Goal: Transaction & Acquisition: Book appointment/travel/reservation

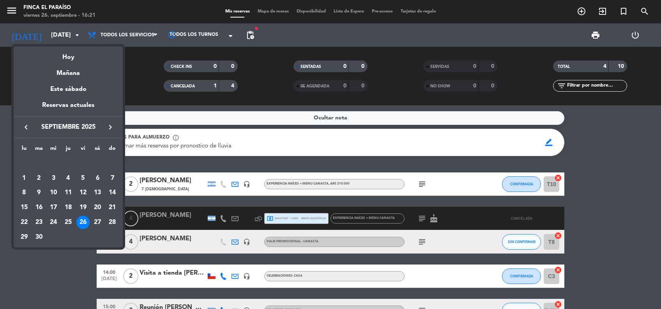
scroll to position [52, 0]
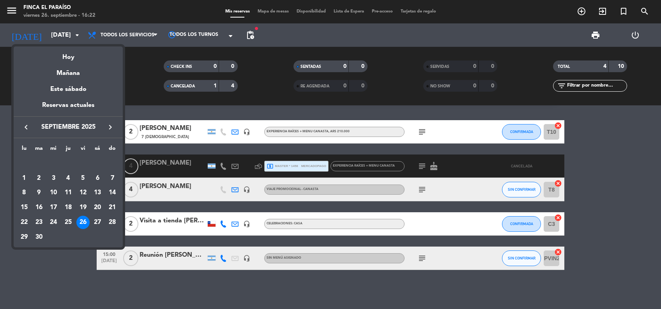
click at [109, 127] on icon "keyboard_arrow_right" at bounding box center [110, 126] width 9 height 9
click at [67, 191] on div "9" at bounding box center [68, 192] width 13 height 13
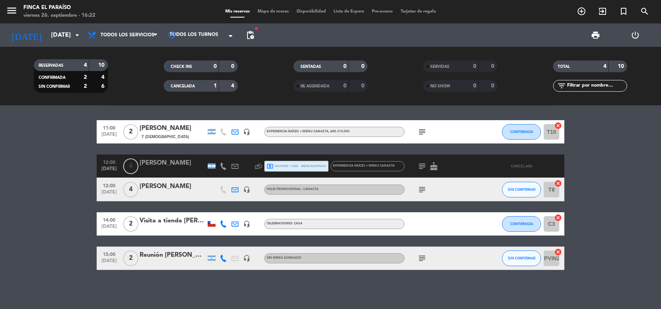
type input "[DEMOGRAPHIC_DATA][DATE]"
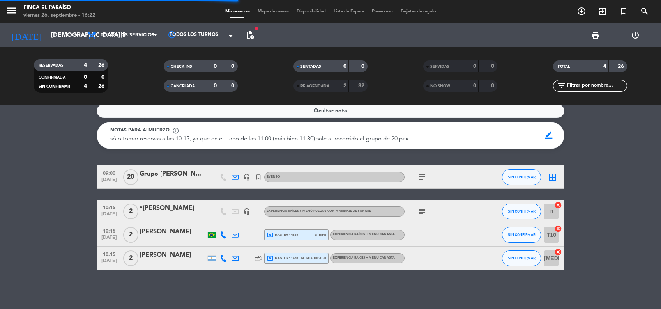
scroll to position [7, 0]
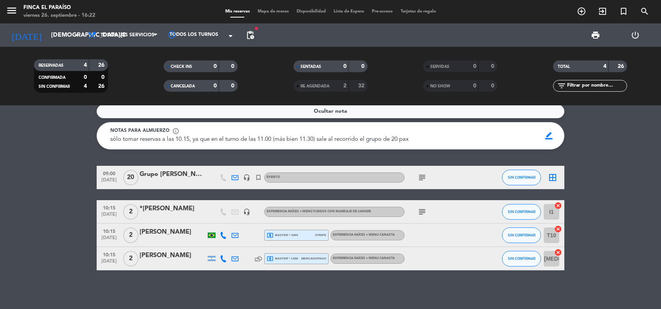
click at [422, 213] on icon "subject" at bounding box center [422, 211] width 9 height 9
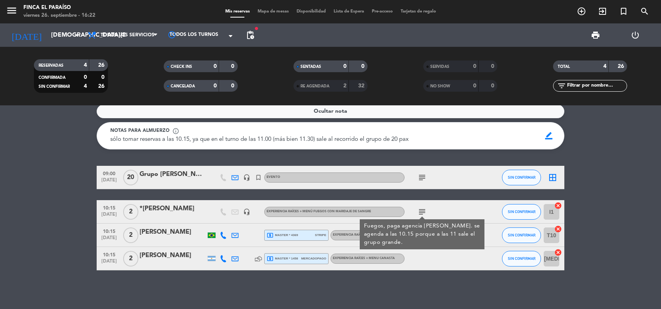
click at [421, 177] on icon "subject" at bounding box center [422, 177] width 9 height 9
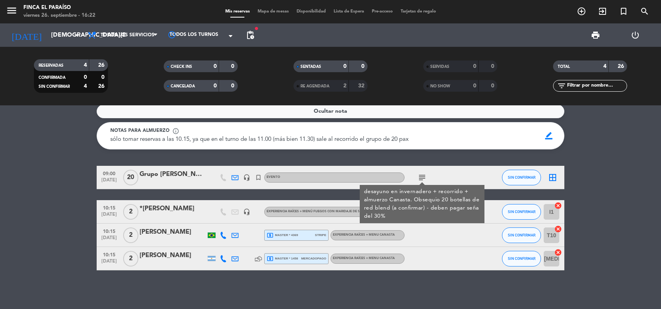
click at [166, 171] on div "Grupo [PERSON_NAME]" at bounding box center [173, 174] width 66 height 10
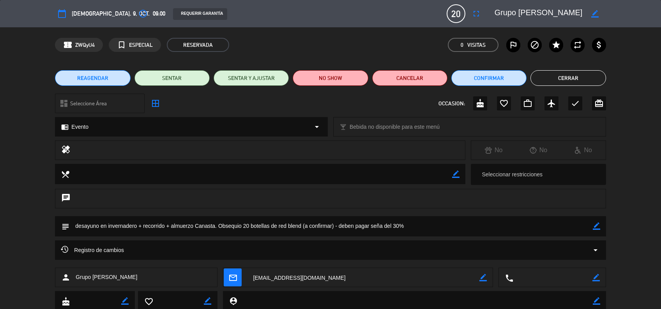
click at [598, 227] on icon "border_color" at bounding box center [596, 225] width 7 height 7
click at [370, 229] on textarea at bounding box center [330, 226] width 523 height 20
click at [415, 227] on textarea at bounding box center [330, 226] width 523 height 20
click at [166, 226] on textarea at bounding box center [330, 226] width 523 height 20
click at [598, 227] on icon at bounding box center [596, 225] width 7 height 7
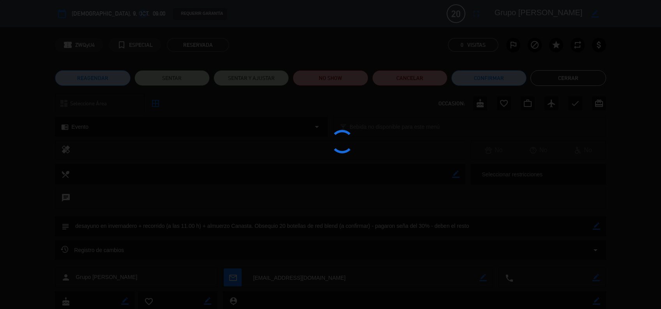
type textarea "desayuno en invernadero + recorrido (a las 11.00 h) + almuerzo Canasta. Obsequi…"
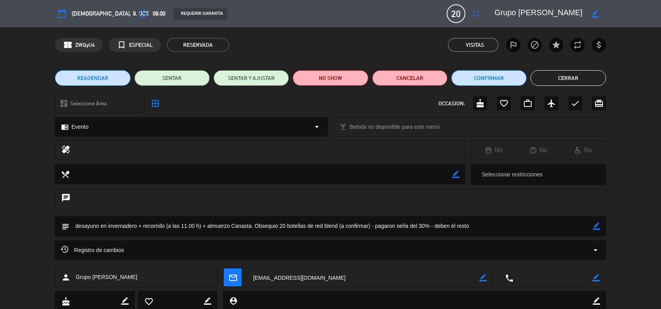
click at [569, 81] on button "Cerrar" at bounding box center [568, 78] width 75 height 16
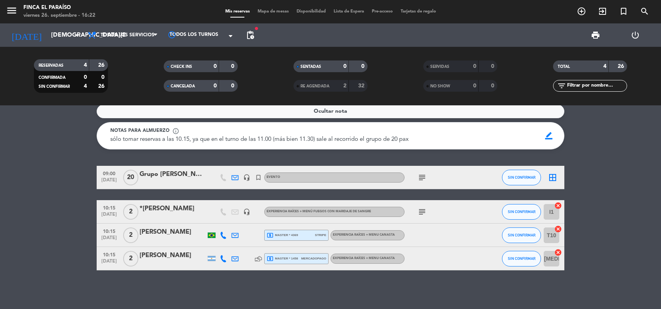
click at [165, 171] on div "Grupo [PERSON_NAME]" at bounding box center [173, 174] width 66 height 10
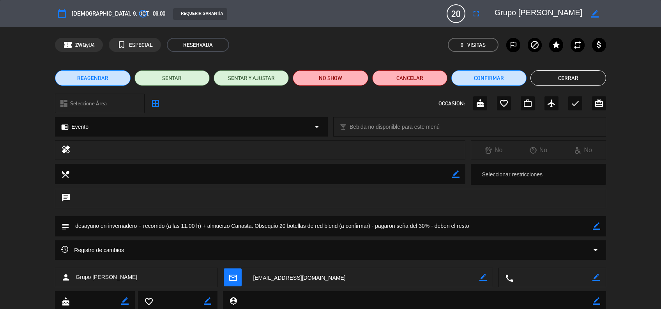
click at [595, 226] on icon "border_color" at bounding box center [596, 225] width 7 height 7
click at [199, 224] on textarea at bounding box center [330, 226] width 523 height 20
type textarea "desayuno en invernadero + recorrido (a las 11.00 h u 11.30 h) + almuerzo Canast…"
click at [596, 227] on icon at bounding box center [596, 225] width 7 height 7
click at [568, 78] on button "Cerrar" at bounding box center [568, 78] width 75 height 16
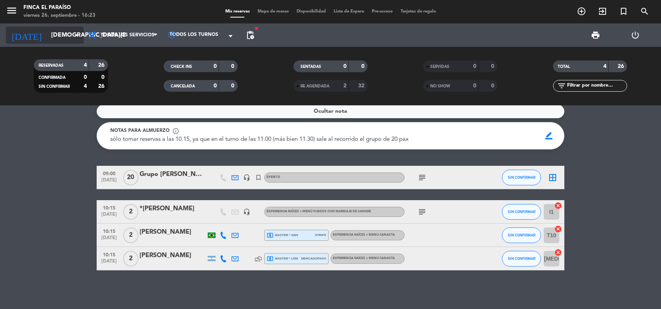
click at [56, 37] on input "[DEMOGRAPHIC_DATA][DATE]" at bounding box center [88, 35] width 82 height 15
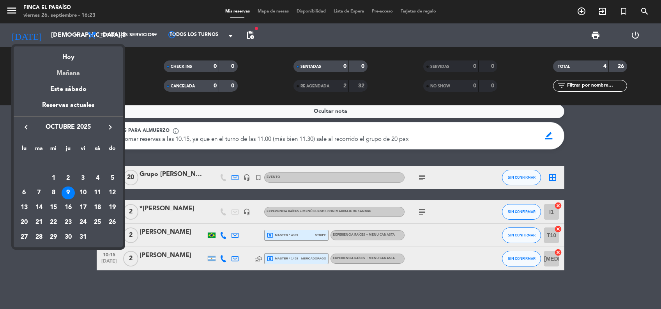
click at [69, 72] on div "Mañana" at bounding box center [68, 70] width 109 height 16
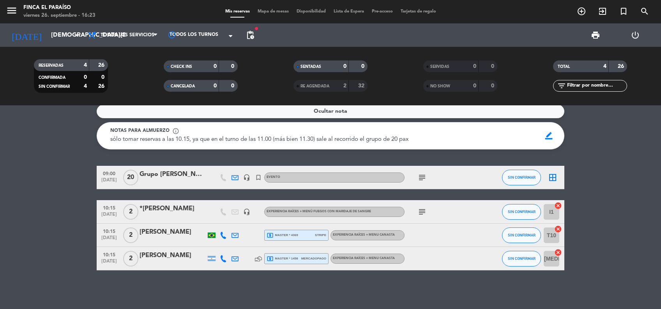
type input "[DATE]"
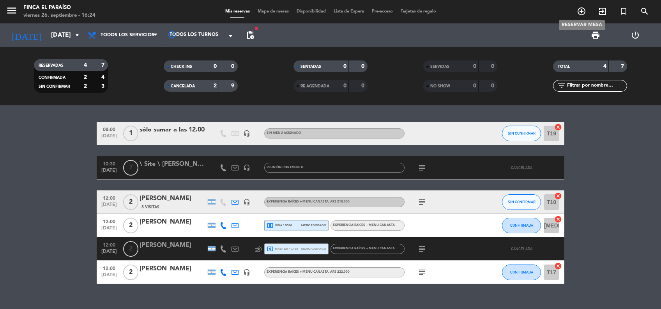
click at [583, 14] on icon "add_circle_outline" at bounding box center [581, 11] width 9 height 9
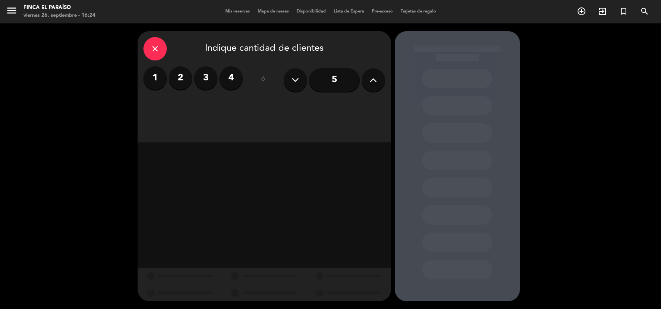
click at [175, 79] on label "2" at bounding box center [180, 77] width 23 height 23
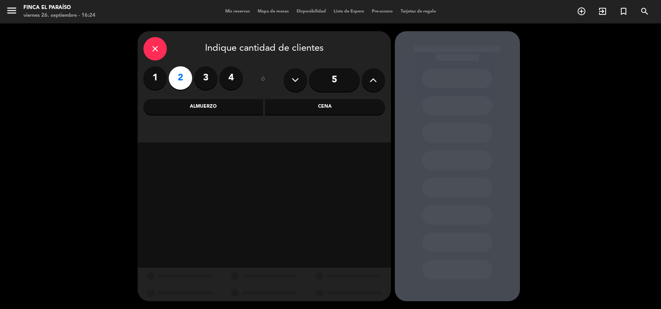
click at [222, 109] on div "Almuerzo" at bounding box center [204, 107] width 120 height 16
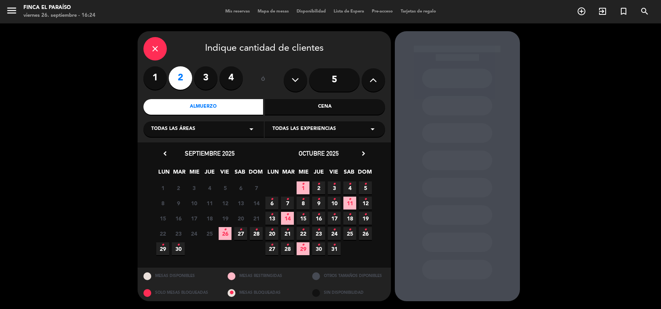
click at [243, 233] on span "27 •" at bounding box center [240, 233] width 13 height 13
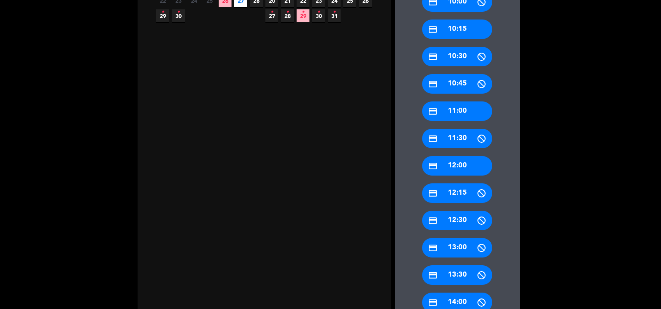
scroll to position [270, 0]
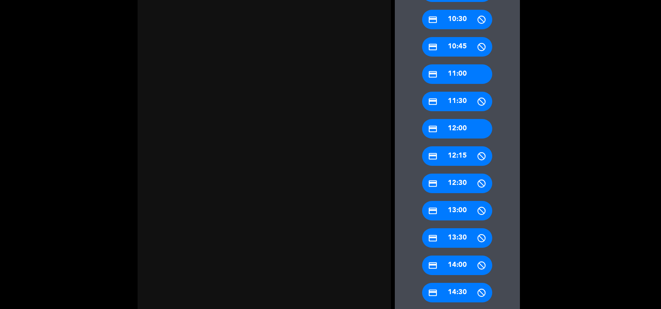
click at [465, 132] on div "credit_card 12:00" at bounding box center [457, 128] width 70 height 19
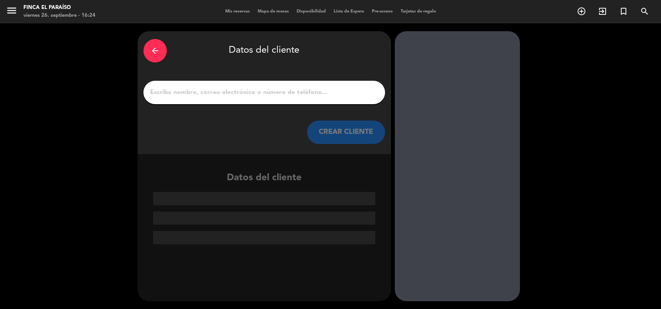
scroll to position [0, 0]
click at [326, 94] on input "1" at bounding box center [264, 92] width 230 height 11
paste input "[PERSON_NAME]"
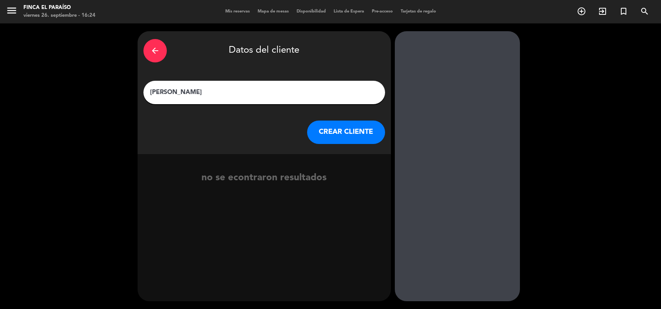
type input "[PERSON_NAME]"
click at [329, 138] on button "CREAR CLIENTE" at bounding box center [346, 131] width 78 height 23
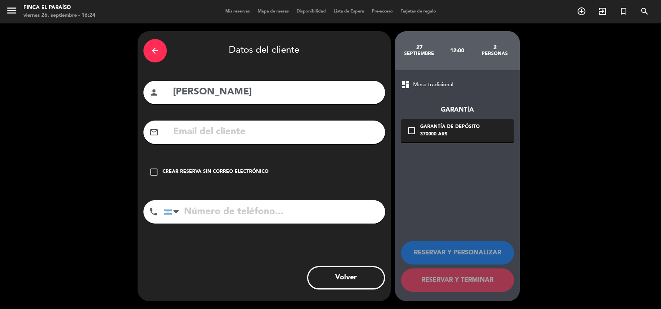
click at [329, 138] on input "text" at bounding box center [275, 132] width 207 height 16
paste input "[EMAIL_ADDRESS][DOMAIN_NAME]"
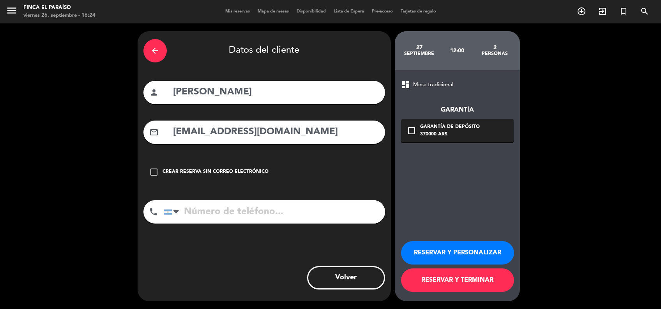
type input "[EMAIL_ADDRESS][DOMAIN_NAME]"
click at [475, 250] on button "RESERVAR Y PERSONALIZAR" at bounding box center [457, 252] width 113 height 23
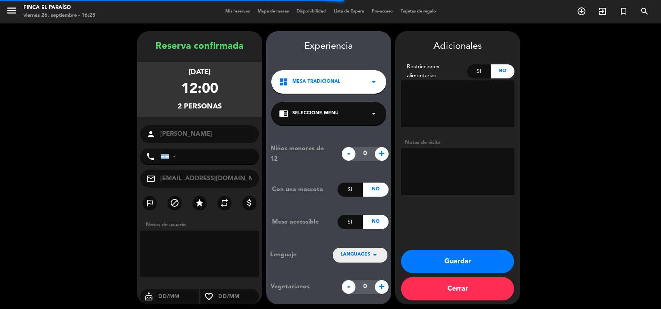
scroll to position [3, 0]
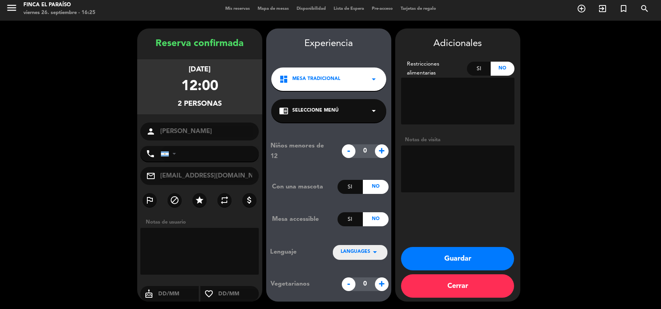
click at [443, 151] on textarea at bounding box center [457, 168] width 113 height 47
type textarea "canasta, paga agencia Distintos"
click at [329, 112] on span "Seleccione Menú" at bounding box center [315, 111] width 46 height 8
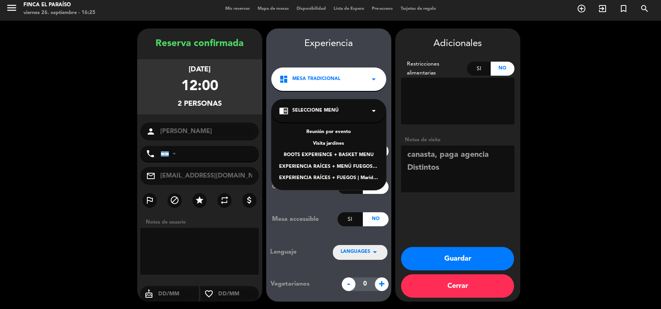
click at [357, 154] on div "ROOTS EXPERIENCE + BASKET MENU" at bounding box center [328, 155] width 99 height 8
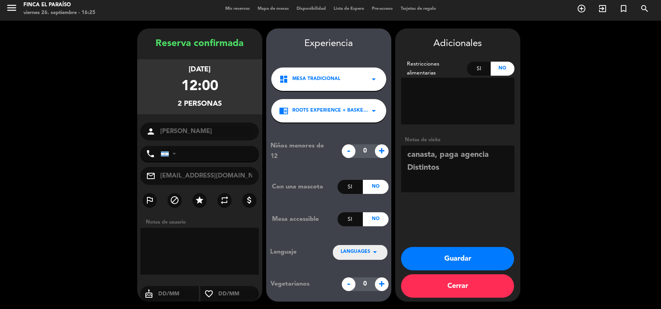
click at [446, 262] on button "Guardar" at bounding box center [457, 258] width 113 height 23
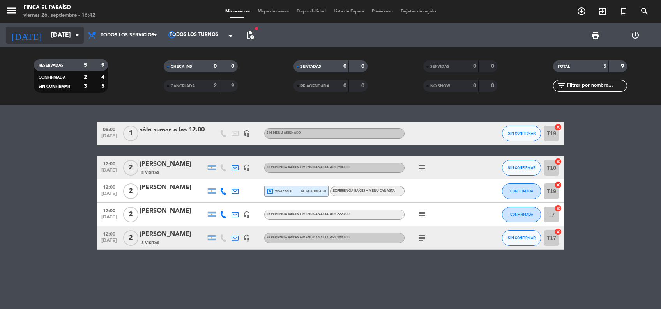
click at [54, 32] on input "[DATE]" at bounding box center [88, 35] width 82 height 15
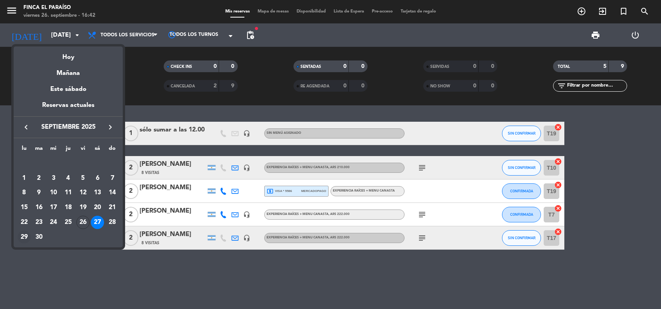
click at [21, 235] on div "29" at bounding box center [24, 236] width 13 height 13
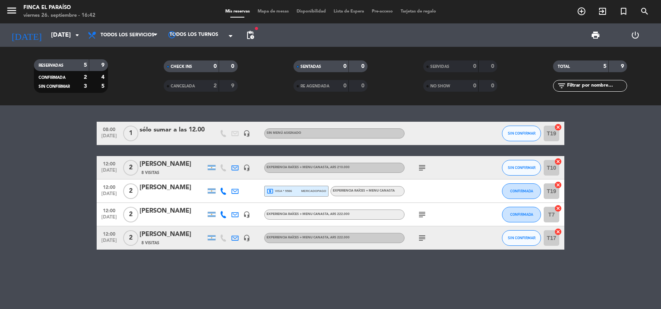
type input "[DATE]"
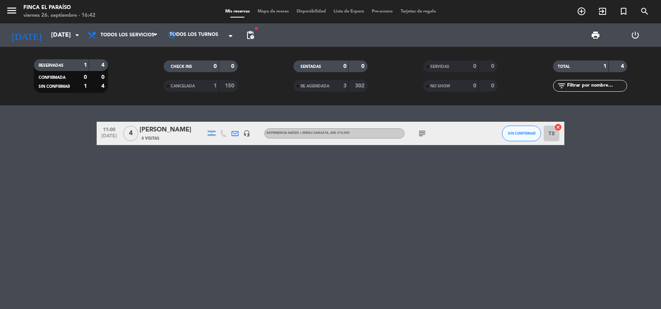
click at [422, 133] on icon "subject" at bounding box center [422, 133] width 9 height 9
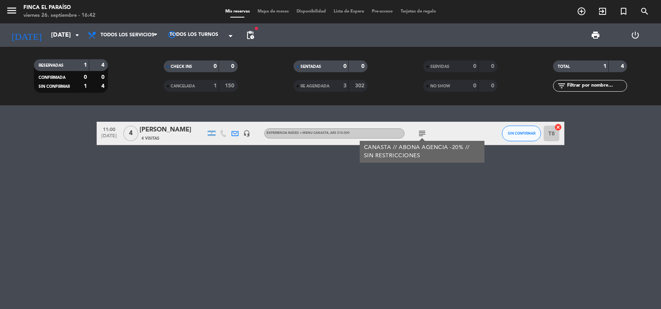
click at [423, 134] on icon "subject" at bounding box center [422, 133] width 9 height 9
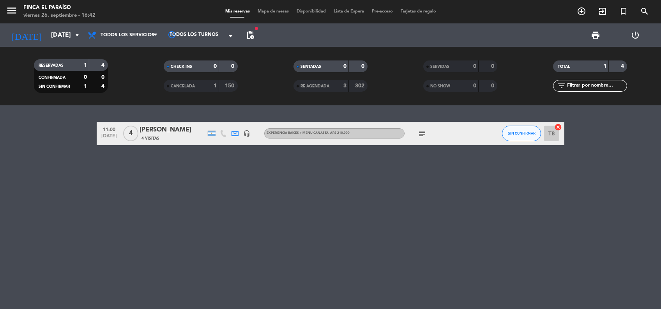
click at [159, 122] on div "11:00 [DATE] 4 [PERSON_NAME] 4 Visitas headset_mic EXPERIENCIA RAÍCES + MENU CA…" at bounding box center [331, 133] width 468 height 23
click at [160, 124] on div "11:00 [DATE] 4 [PERSON_NAME] 4 Visitas headset_mic EXPERIENCIA RAÍCES + MENU CA…" at bounding box center [331, 133] width 468 height 23
click at [175, 130] on div "[PERSON_NAME]" at bounding box center [173, 130] width 66 height 10
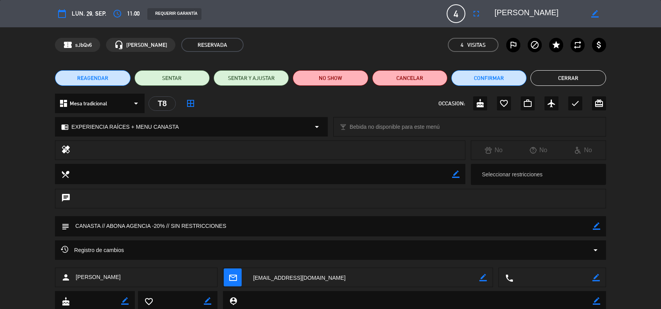
click at [431, 225] on textarea at bounding box center [330, 226] width 523 height 20
click at [597, 228] on icon "border_color" at bounding box center [596, 225] width 7 height 7
click at [572, 227] on textarea at bounding box center [330, 226] width 523 height 20
type textarea "CANASTA // ABONA AGENCIA -20% // SIN RESTRICCIONES (sólo a camarones)"
click at [599, 229] on icon at bounding box center [596, 225] width 7 height 7
